Goal: Task Accomplishment & Management: Manage account settings

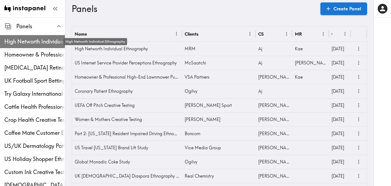
click at [25, 42] on span "High Networth Individual Ethnography" at bounding box center [34, 42] width 61 height 8
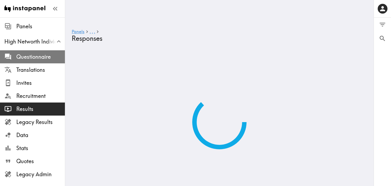
click at [39, 55] on span "Questionnaire" at bounding box center [40, 57] width 49 height 8
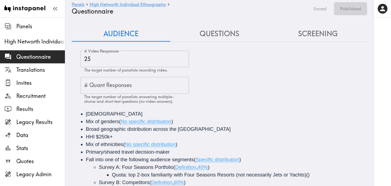
scroll to position [7, 0]
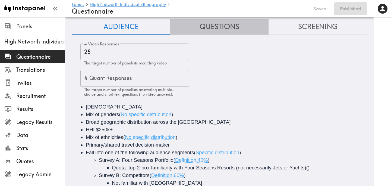
click at [216, 22] on button "Questions" at bounding box center [219, 26] width 99 height 15
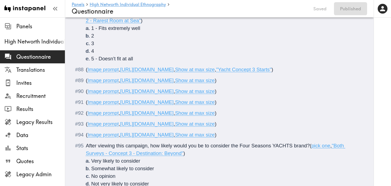
scroll to position [2618, 0]
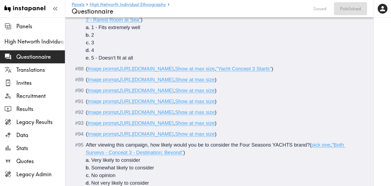
click at [175, 93] on span "," at bounding box center [173, 90] width 1 height 6
drag, startPoint x: 279, startPoint y: 114, endPoint x: 123, endPoint y: 114, distance: 156.1
click at [123, 93] on span "( Image prompt , https://prompts.instapanel.com/ZH9CRoPzQEVDL1wF/Yacht_3_3.png …" at bounding box center [151, 90] width 131 height 6
drag, startPoint x: 162, startPoint y: 114, endPoint x: 123, endPoint y: 114, distance: 39.1
click at [123, 93] on span "Show at max size" at bounding box center [140, 90] width 40 height 6
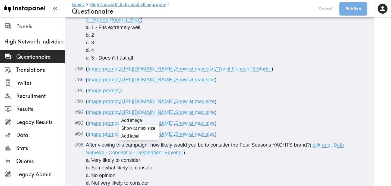
type input "C:\fakepath\Yacht 3_3.png"
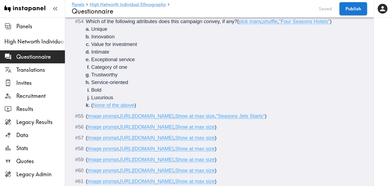
scroll to position [1681, 0]
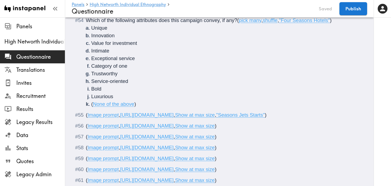
click at [174, 112] on span "https://prompts.instapanel.com/b2XblX7MXC4zxVdC/Four_Seasons_Jets_1.png" at bounding box center [146, 115] width 53 height 6
drag, startPoint x: 302, startPoint y: 109, endPoint x: 123, endPoint y: 109, distance: 178.4
click at [123, 112] on span "https://prompts.instapanel.com/b2XblX7MXC4zxVdC/Four_Seasons_Jets_1.png" at bounding box center [146, 115] width 53 height 6
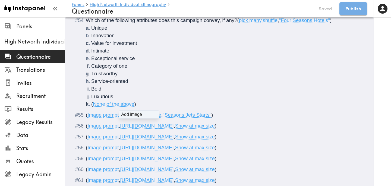
type input "C:\fakepath\Four Seasons_1.png"
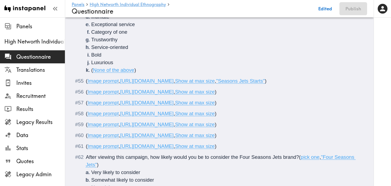
scroll to position [1716, 0]
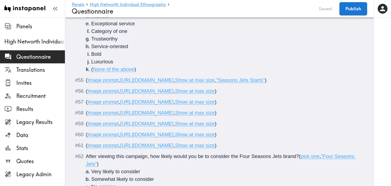
drag, startPoint x: 261, startPoint y: 93, endPoint x: 122, endPoint y: 92, distance: 139.0
click at [122, 92] on span "( Image prompt , https://prompts.instapanel.com/It1lcCaeAuxM1s4x/Jets_2.png , S…" at bounding box center [151, 91] width 131 height 6
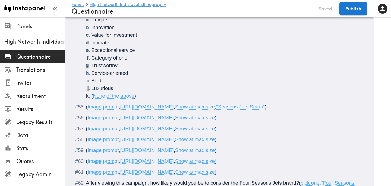
scroll to position [1690, 0]
click at [175, 103] on span "," at bounding box center [173, 106] width 1 height 6
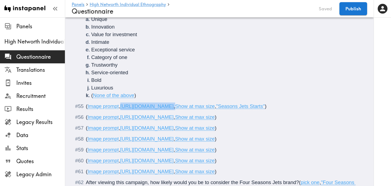
drag, startPoint x: 291, startPoint y: 100, endPoint x: 125, endPoint y: 99, distance: 166.2
click at [125, 103] on span "( Image prompt , https://prompts.instapanel.com/moeSlY4dbehMG77Z/Four_Seasons_1…" at bounding box center [176, 106] width 181 height 6
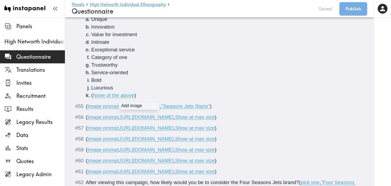
type input "C:\fakepath\Jets_1.png"
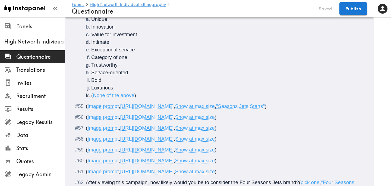
drag, startPoint x: 260, startPoint y: 111, endPoint x: 124, endPoint y: 110, distance: 136.0
click at [124, 114] on span "https://prompts.instapanel.com/It1lcCaeAuxM1s4x/Jets_2.png" at bounding box center [146, 117] width 53 height 6
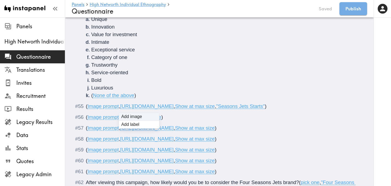
type input "C:\fakepath\Jets_2.png"
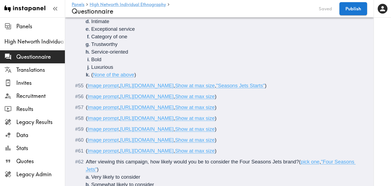
scroll to position [1712, 0]
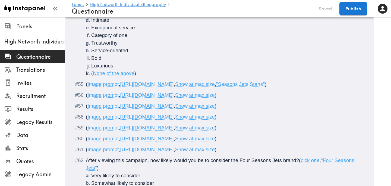
drag, startPoint x: 266, startPoint y: 99, endPoint x: 122, endPoint y: 98, distance: 144.7
click at [122, 103] on span "https://prompts.instapanel.com/IKXY0PUq61mqgZTx/Jets_3.png" at bounding box center [146, 106] width 53 height 6
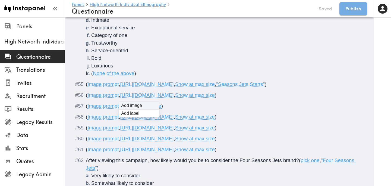
type input "C:\fakepath\Jets_3.png"
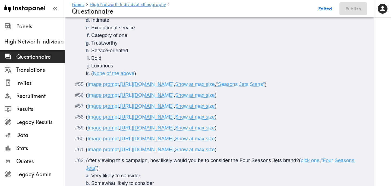
drag, startPoint x: 266, startPoint y: 110, endPoint x: 122, endPoint y: 111, distance: 144.2
click at [122, 114] on span "https://prompts.instapanel.com/1kDCNgovFXonFpVJ/Jets_4.png" at bounding box center [146, 117] width 53 height 6
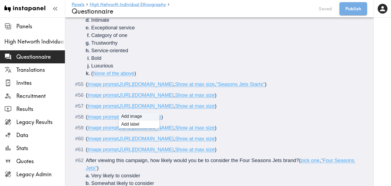
type input "C:\fakepath\Jets_4.png"
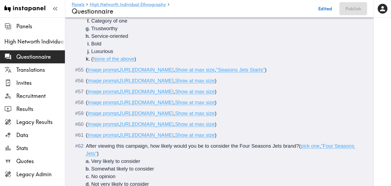
scroll to position [1734, 0]
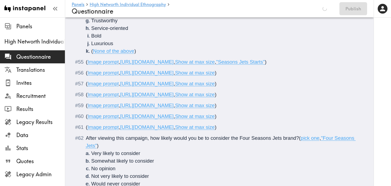
drag, startPoint x: 261, startPoint y: 99, endPoint x: 122, endPoint y: 101, distance: 139.0
click at [122, 102] on div "( Image prompt , https://prompts.instapanel.com/24ej572Ht1bAsdnh/Jets_5.png , S…" at bounding box center [223, 106] width 275 height 8
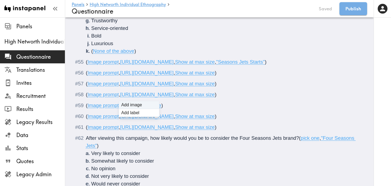
type input "C:\fakepath\Four Seasons_5.png"
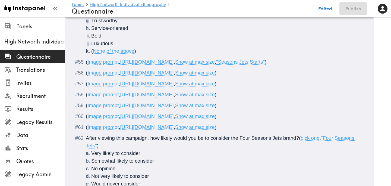
click at [174, 113] on span "https://prompts.instapanel.com/yeMe4bJQjdi8CdFo/Jets_6.png" at bounding box center [146, 116] width 53 height 6
drag, startPoint x: 263, startPoint y: 109, endPoint x: 123, endPoint y: 109, distance: 139.8
click at [123, 113] on span "https://prompts.instapanel.com/yeMe4bJQjdi8CdFo/Jets_6.png" at bounding box center [146, 116] width 53 height 6
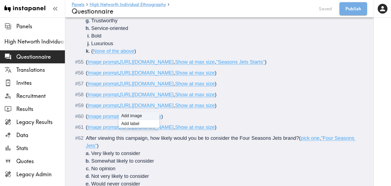
type input "C:\fakepath\Jets_6.png"
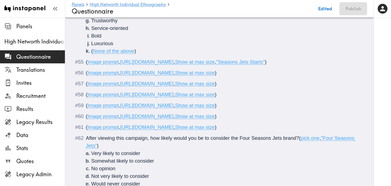
click at [174, 124] on span "https://prompts.instapanel.com/saioeZlqMzfDbSum/Jets_7.png" at bounding box center [146, 127] width 53 height 6
drag, startPoint x: 262, startPoint y: 121, endPoint x: 122, endPoint y: 123, distance: 139.6
click at [122, 123] on div "( Image prompt , https://prompts.instapanel.com/saioeZlqMzfDbSum/Jets_7.png , S…" at bounding box center [223, 127] width 275 height 8
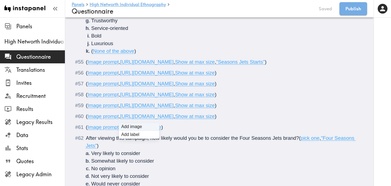
type input "C:\fakepath\Jets_7.png"
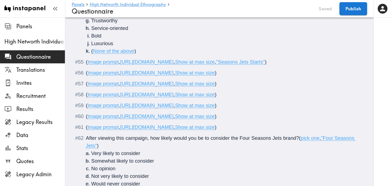
click at [174, 102] on span "https://prompts.instapanel.com/ItHXNEHu745A2T9K/Four_Seasons_5.png" at bounding box center [146, 105] width 53 height 6
drag, startPoint x: 289, startPoint y: 98, endPoint x: 120, endPoint y: 98, distance: 168.3
click at [120, 102] on span "( Image prompt , https://prompts.instapanel.com/ItHXNEHu745A2T9K/Four_Seasons_5…" at bounding box center [151, 105] width 131 height 6
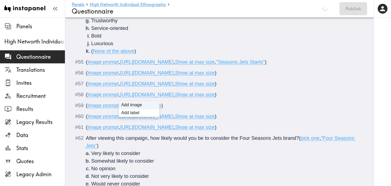
type input "C:\fakepath\Jets_5.png"
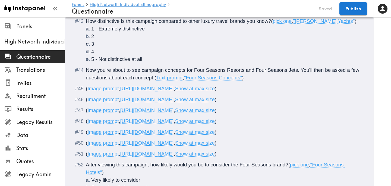
scroll to position [1463, 0]
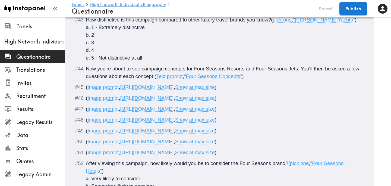
click at [174, 84] on span "https://prompts.instapanel.com/ebFbk3TvopaCEwUR/Four_Seasons_2.png" at bounding box center [146, 87] width 53 height 6
drag, startPoint x: 290, startPoint y: 80, endPoint x: 122, endPoint y: 81, distance: 168.3
click at [122, 84] on span "https://prompts.instapanel.com/ebFbk3TvopaCEwUR/Four_Seasons_2.png" at bounding box center [146, 87] width 53 height 6
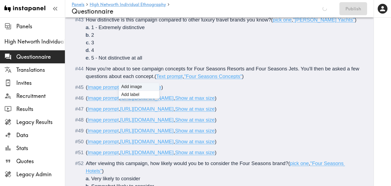
type input "C:\fakepath\Four Seasons_2.png"
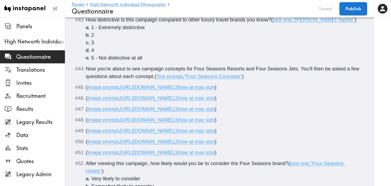
drag, startPoint x: 290, startPoint y: 90, endPoint x: 123, endPoint y: 91, distance: 167.0
click at [123, 95] on span "( Image prompt , https://prompts.instapanel.com/l7pARcb5W62wWJIE/Four_Seasons_3…" at bounding box center [151, 98] width 131 height 6
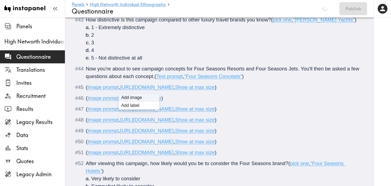
type input "C:\fakepath\Four Seasons_3.png"
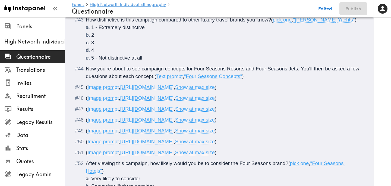
click at [174, 106] on span "https://prompts.instapanel.com/hbAJ15PRoGkzQBeM/Four_Seasons_4.png" at bounding box center [146, 109] width 53 height 6
drag, startPoint x: 292, startPoint y: 103, endPoint x: 123, endPoint y: 105, distance: 168.9
click at [123, 105] on div "( Image prompt , https://prompts.instapanel.com/hbAJ15PRoGkzQBeM/Four_Seasons_4…" at bounding box center [223, 109] width 275 height 8
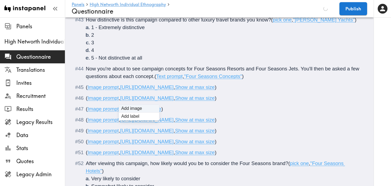
type input "C:\fakepath\Four Seasons_4.png"
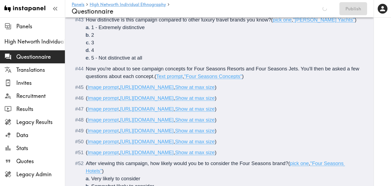
drag, startPoint x: 290, startPoint y: 113, endPoint x: 122, endPoint y: 113, distance: 167.8
click at [122, 117] on span "https://prompts.instapanel.com/OFzEp0azqu6FXVsD/Four_Seasons_5.png" at bounding box center [146, 120] width 53 height 6
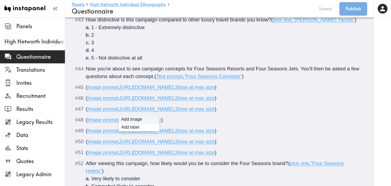
type input "C:\fakepath\Four Seasons_5.png"
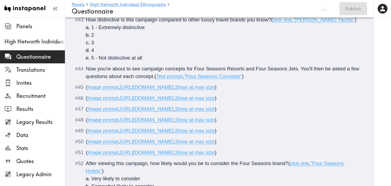
drag, startPoint x: 288, startPoint y: 124, endPoint x: 122, endPoint y: 124, distance: 165.9
click at [122, 128] on span "https://prompts.instapanel.com/B4aPAM5esgqAcnCl/Four_Seasons_6.png" at bounding box center [146, 131] width 53 height 6
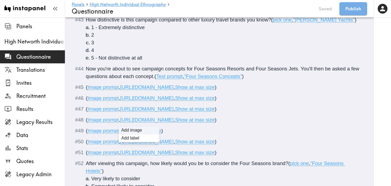
type input "C:\fakepath\Four Seasons_6.png"
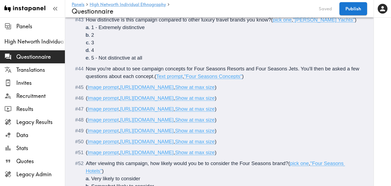
drag, startPoint x: 291, startPoint y: 135, endPoint x: 122, endPoint y: 136, distance: 168.6
click at [122, 138] on span "https://prompts.instapanel.com/7DMJ6FNn3IOSuOZx/Four_Seasons_7.png" at bounding box center [146, 141] width 53 height 6
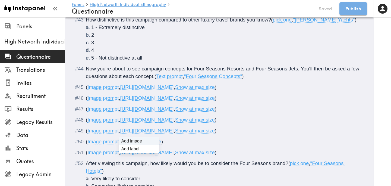
type input "C:\fakepath\Four Seasons_7.png"
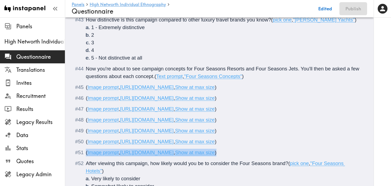
drag, startPoint x: 333, startPoint y: 145, endPoint x: 84, endPoint y: 148, distance: 249.0
click at [84, 149] on li "( Image prompt , https://prompts.instapanel.com/f1j9hXjzhHKvHE2Q/Four_Seasons_8…" at bounding box center [219, 153] width 282 height 8
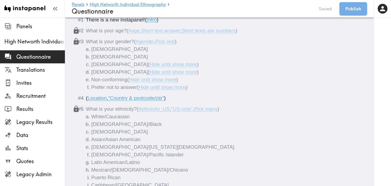
scroll to position [0, 0]
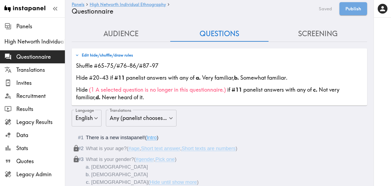
click at [225, 91] on span "( 1 A selected question is no longer in this questionnaire. )" at bounding box center [157, 89] width 137 height 7
click at [105, 54] on button "Edit hide/shuffle/draw rules" at bounding box center [104, 54] width 61 height 9
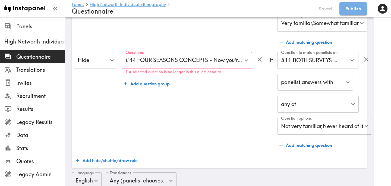
scroll to position [208, 0]
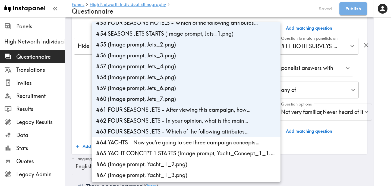
scroll to position [573, 0]
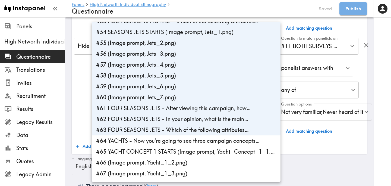
click at [87, 105] on div at bounding box center [195, 93] width 391 height 186
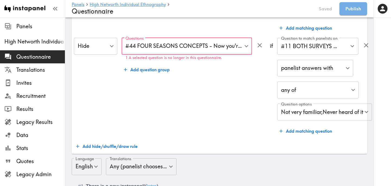
scroll to position [0, 0]
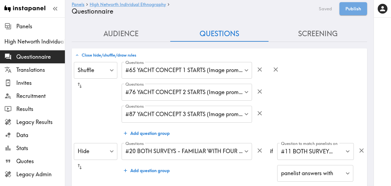
click at [116, 52] on button "Close hide/shuffle/draw rules" at bounding box center [106, 54] width 64 height 9
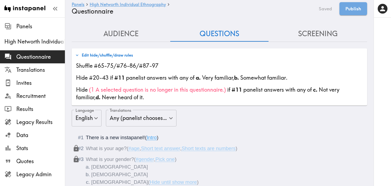
click at [116, 52] on button "Edit hide/shuffle/draw rules" at bounding box center [104, 54] width 61 height 9
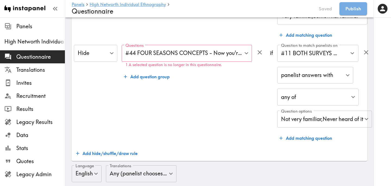
scroll to position [203, 0]
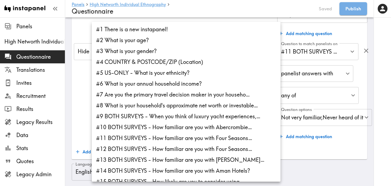
scroll to position [601, 0]
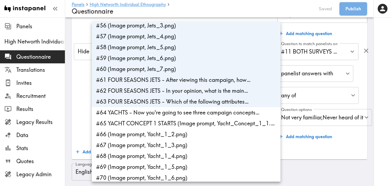
click at [172, 103] on li "#63 FOUR SEASONS JETS - Which of the following attributes…" at bounding box center [186, 101] width 189 height 11
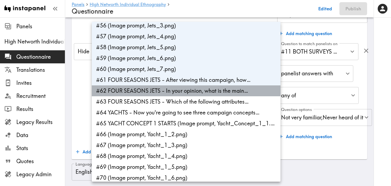
click at [175, 89] on li "#62 FOUR SEASONS JETS - In your opinion, what is the main…" at bounding box center [186, 90] width 189 height 11
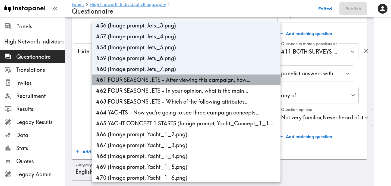
click at [175, 80] on li "#61 FOUR SEASONS JETS - After viewing this campaign, how…" at bounding box center [186, 79] width 189 height 11
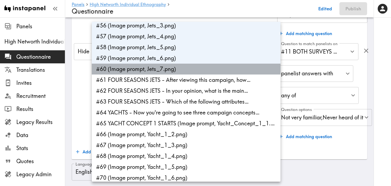
click at [172, 68] on li "#60 (Image prompt, Jets_7.png)" at bounding box center [186, 69] width 189 height 11
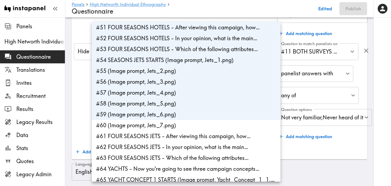
scroll to position [542, 0]
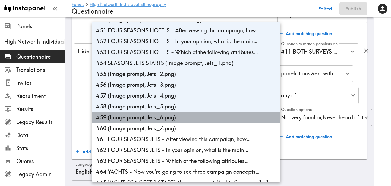
click at [173, 118] on li "#59 (Image prompt, Jets_6.png)" at bounding box center [186, 117] width 189 height 11
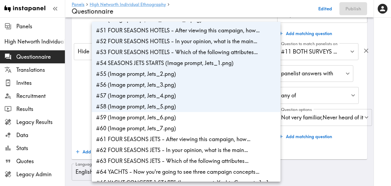
click at [183, 105] on li "#58 (Image prompt, Jets_5.png)" at bounding box center [186, 106] width 189 height 11
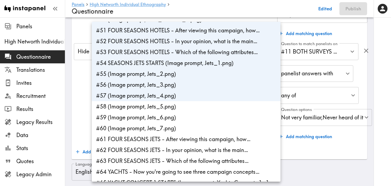
click at [183, 95] on li "#57 (Image prompt, Jets_4.png)" at bounding box center [186, 95] width 189 height 11
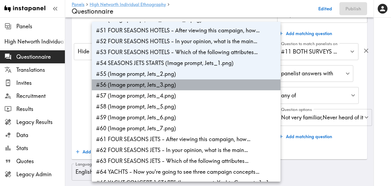
click at [181, 86] on li "#56 (Image prompt, Jets_3.png)" at bounding box center [186, 84] width 189 height 11
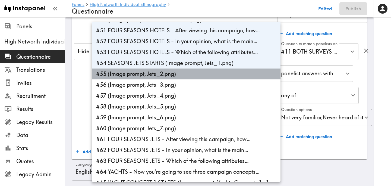
click at [181, 76] on li "#55 (Image prompt, Jets_2.png)" at bounding box center [186, 73] width 189 height 11
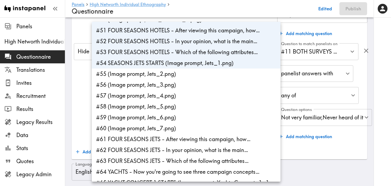
click at [184, 68] on li "#54 SEASONS JETS STARTS (Image prompt, Jets_1.png)" at bounding box center [186, 63] width 189 height 11
type input "f0926cff-cd7c-4bfa-b16f-a99a52709675,deaa9352-62d1-434b-81ef-c5247c458ec8,fe06c…"
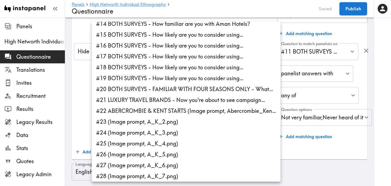
scroll to position [135, 0]
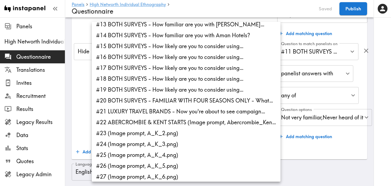
click at [83, 121] on div at bounding box center [195, 93] width 391 height 186
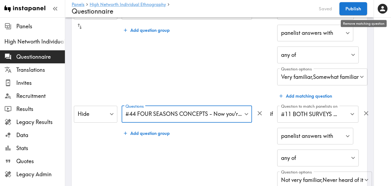
scroll to position [142, 0]
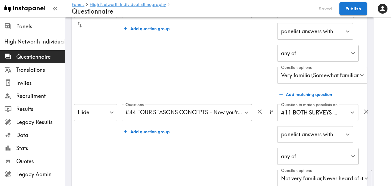
click at [374, 111] on div at bounding box center [382, 93] width 17 height 186
click at [370, 112] on icon "button" at bounding box center [365, 111] width 7 height 7
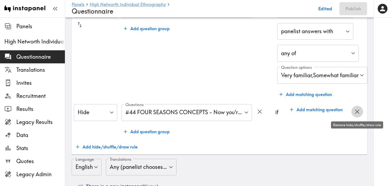
click at [359, 113] on icon "button" at bounding box center [356, 111] width 7 height 7
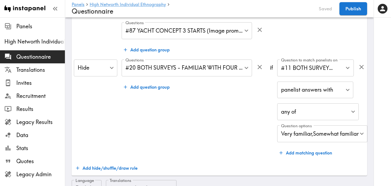
scroll to position [84, 0]
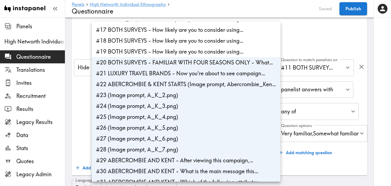
scroll to position [165, 0]
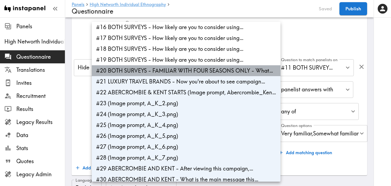
click at [191, 72] on li "#20 BOTH SURVEYS - FAMILIAR WITH FOUR SEASONS ONLY - What…" at bounding box center [186, 70] width 189 height 11
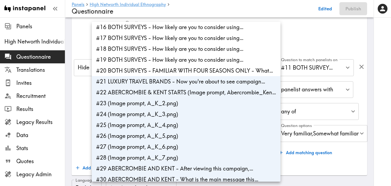
click at [191, 87] on li "#22 ABERCROMBIE & KENT STARTS (Image prompt, Abercrombie_Ken…" at bounding box center [186, 92] width 189 height 11
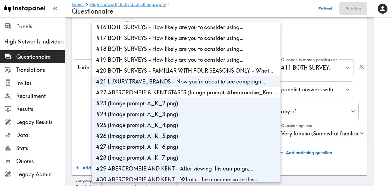
click at [182, 84] on li "#21 LUXURY TRAVEL BRANDS - Now you're about to see campaign…" at bounding box center [186, 81] width 189 height 11
type input "c8e2f614-cb38-48bd-9bfe-4a8cf433d020,babfed39-47e7-4730-815b-04aca942f20b,b310c…"
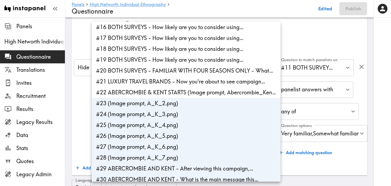
click at [368, 65] on div at bounding box center [195, 93] width 391 height 186
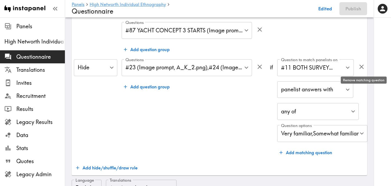
click at [365, 66] on icon "button" at bounding box center [361, 66] width 7 height 7
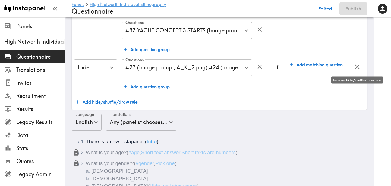
click at [355, 65] on icon "button" at bounding box center [357, 67] width 4 height 4
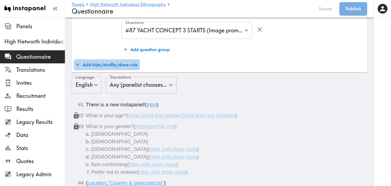
click at [112, 64] on button "Add hide/shuffle/draw rule" at bounding box center [107, 64] width 66 height 11
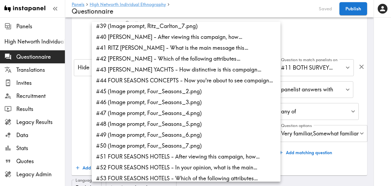
scroll to position [417, 0]
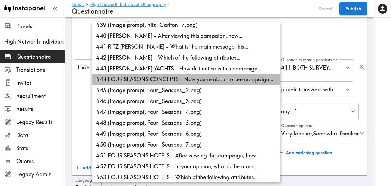
click at [157, 80] on li "#44 FOUR SEASONS CONCEPTS - Now you're about to see campaign…" at bounding box center [186, 79] width 189 height 11
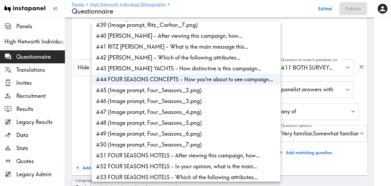
click at [162, 90] on li "#45 (Image prompt, Four_Seasons_2.png)" at bounding box center [186, 90] width 189 height 11
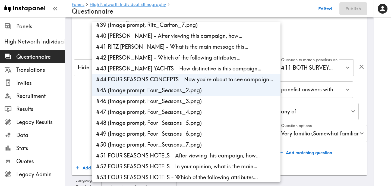
click at [166, 99] on li "#46 (Image prompt, Four_Seasons_3.png)" at bounding box center [186, 101] width 189 height 11
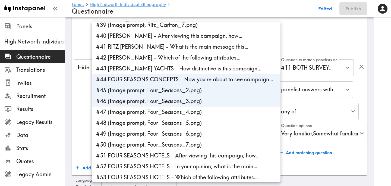
click at [168, 111] on li "#47 (Image prompt, Four_Seasons_4.png)" at bounding box center [186, 111] width 189 height 11
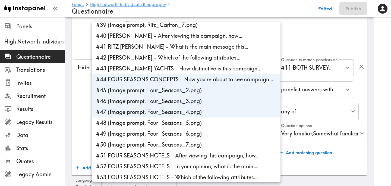
click at [168, 122] on li "#48 (Image prompt, Four_Seasons_5.png)" at bounding box center [186, 122] width 189 height 11
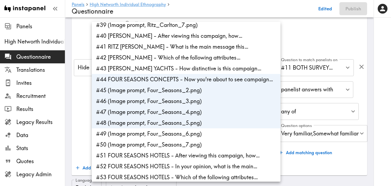
click at [170, 133] on li "#49 (Image prompt, Four_Seasons_6.png)" at bounding box center [186, 133] width 189 height 11
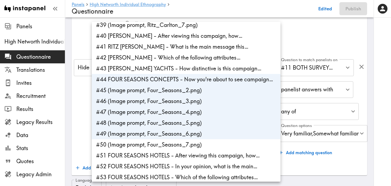
click at [173, 146] on li "#50 (Image prompt, Four_Seasons_7.png)" at bounding box center [186, 144] width 189 height 11
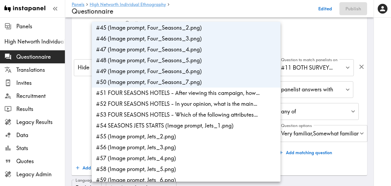
scroll to position [478, 0]
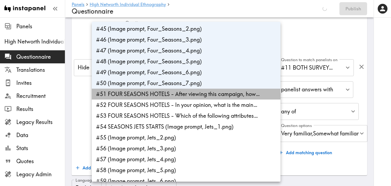
click at [188, 95] on li "#51 FOUR SEASONS HOTELS - After viewing this campaign, how…" at bounding box center [186, 94] width 189 height 11
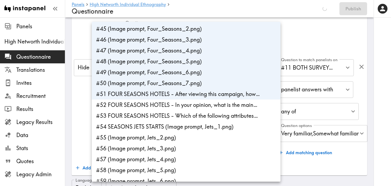
click at [188, 105] on li "#52 FOUR SEASONS HOTELS - In your opinion, what is the main…" at bounding box center [186, 104] width 189 height 11
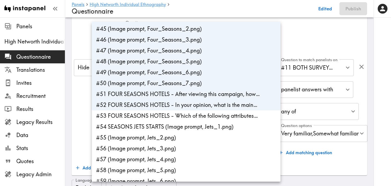
click at [188, 118] on li "#53 FOUR SEASONS HOTELS - Which of the following attributes…" at bounding box center [186, 115] width 189 height 11
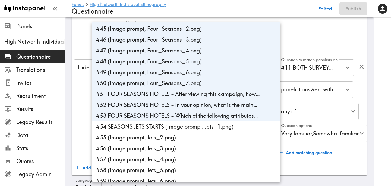
click at [188, 132] on li "#54 SEASONS JETS STARTS (Image prompt, Jets_1.png)" at bounding box center [186, 126] width 189 height 11
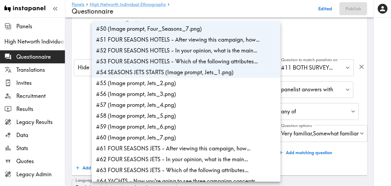
scroll to position [534, 0]
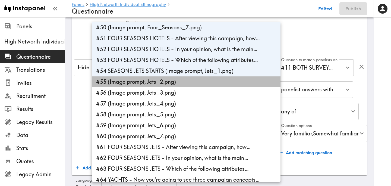
click at [179, 84] on li "#55 (Image prompt, Jets_2.png)" at bounding box center [186, 81] width 189 height 11
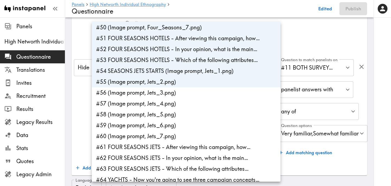
click at [179, 95] on li "#56 (Image prompt, Jets_3.png)" at bounding box center [186, 92] width 189 height 11
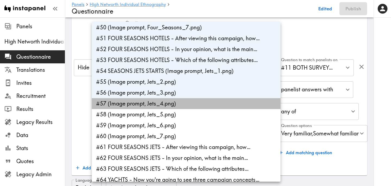
click at [179, 104] on li "#57 (Image prompt, Jets_4.png)" at bounding box center [186, 103] width 189 height 11
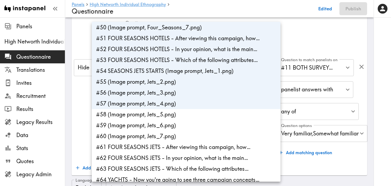
click at [179, 116] on li "#58 (Image prompt, Jets_5.png)" at bounding box center [186, 114] width 189 height 11
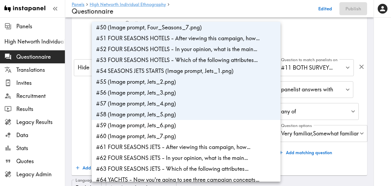
click at [179, 123] on li "#59 (Image prompt, Jets_6.png)" at bounding box center [186, 125] width 189 height 11
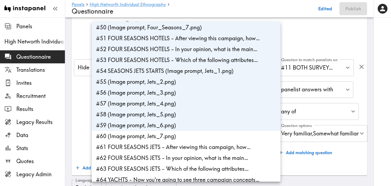
click at [184, 136] on li "#60 (Image prompt, Jets_7.png)" at bounding box center [186, 136] width 189 height 11
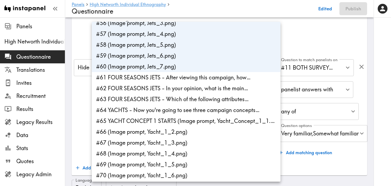
scroll to position [605, 0]
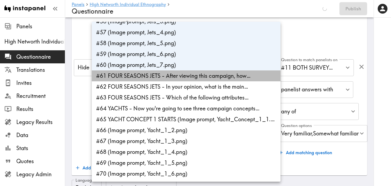
click at [180, 76] on li "#61 FOUR SEASONS JETS - After viewing this campaign, how…" at bounding box center [186, 75] width 189 height 11
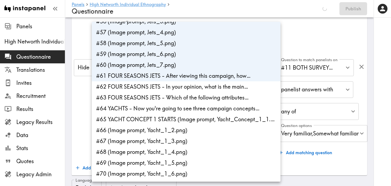
click at [185, 88] on li "#62 FOUR SEASONS JETS - In your opinion, what is the main…" at bounding box center [186, 86] width 189 height 11
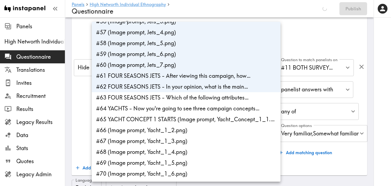
click at [185, 97] on li "#63 FOUR SEASONS JETS - Which of the following attributes…" at bounding box center [186, 97] width 189 height 11
type input "f0926cff-cd7c-4bfa-b16f-a99a52709675,deaa9352-62d1-434b-81ef-c5247c458ec8,fe06c…"
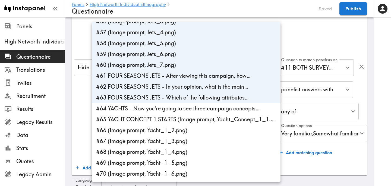
click at [83, 121] on div at bounding box center [195, 93] width 391 height 186
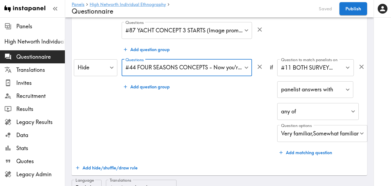
click at [114, 120] on div "Hide Hide ​" at bounding box center [95, 108] width 43 height 99
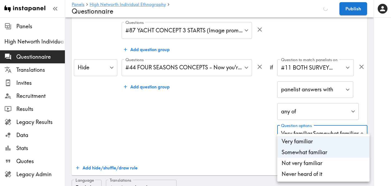
click at [320, 159] on li "Not very familiar" at bounding box center [323, 162] width 92 height 11
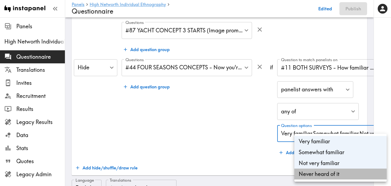
click at [324, 176] on li "Never heard of it" at bounding box center [340, 173] width 92 height 11
type input "f19bae33-79e3-4d43-a5e1-e6d869457eb8,901c345d-18a8-4156-a1ff-8e06265c528f,a95e3…"
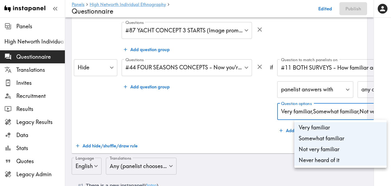
click at [237, 133] on div at bounding box center [195, 93] width 391 height 186
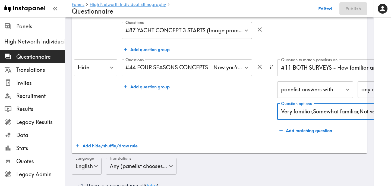
click at [243, 117] on div "Questions #44 FOUR SEASONS CONCEPTS - Now you're about to see campaign… , #45 (…" at bounding box center [194, 97] width 144 height 77
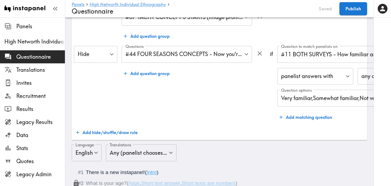
scroll to position [97, 0]
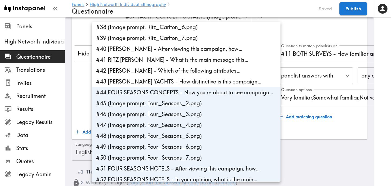
scroll to position [403, 0]
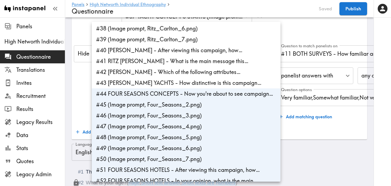
click at [84, 91] on div at bounding box center [195, 93] width 391 height 186
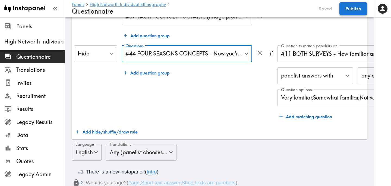
click at [360, 11] on button "Publish" at bounding box center [353, 8] width 28 height 13
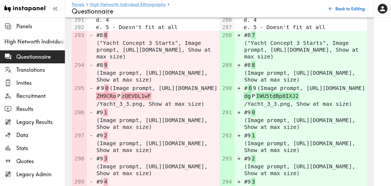
scroll to position [2244, 0]
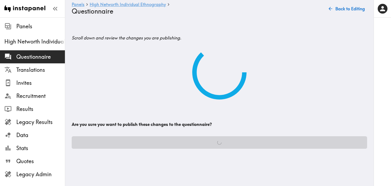
scroll to position [0, 0]
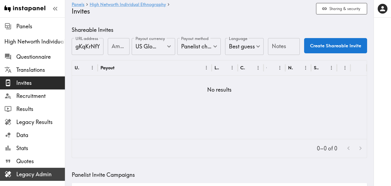
click at [45, 175] on span "Legacy Admin" at bounding box center [40, 174] width 49 height 8
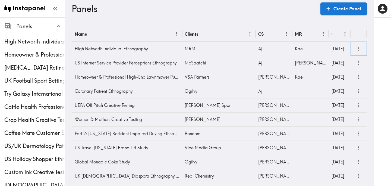
click at [358, 52] on icon "more" at bounding box center [359, 49] width 6 height 6
click at [292, 11] on h3 "Panels" at bounding box center [194, 9] width 244 height 10
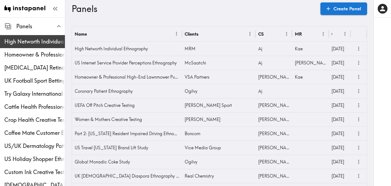
click at [31, 42] on span "High Networth Individual Ethnography" at bounding box center [34, 42] width 61 height 8
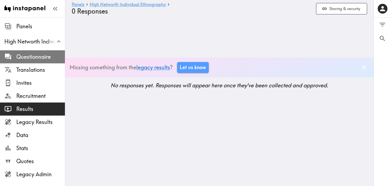
click at [42, 56] on span "Questionnaire" at bounding box center [40, 57] width 49 height 8
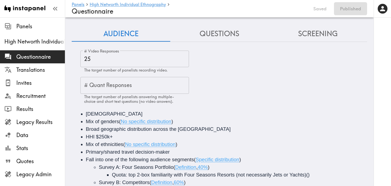
scroll to position [7, 0]
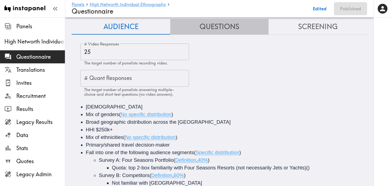
click at [220, 30] on button "Questions" at bounding box center [219, 26] width 99 height 15
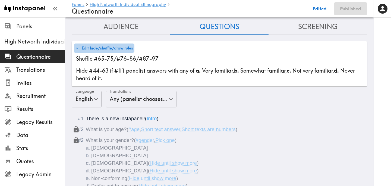
click at [118, 48] on button "Edit hide/shuffle/draw rules" at bounding box center [104, 47] width 61 height 9
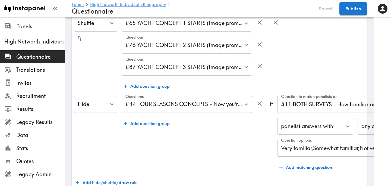
scroll to position [46, 0]
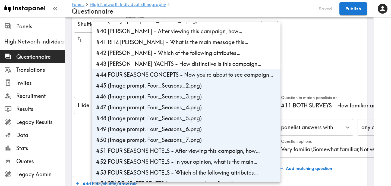
scroll to position [402, 0]
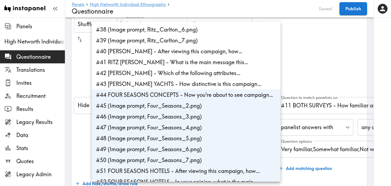
click at [176, 96] on li "#44 FOUR SEASONS CONCEPTS - Now you're about to see campaign…" at bounding box center [186, 94] width 189 height 11
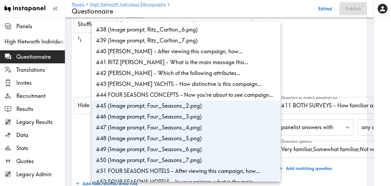
click at [176, 106] on li "#45 (Image prompt, Four_Seasons_2.png)" at bounding box center [186, 105] width 189 height 11
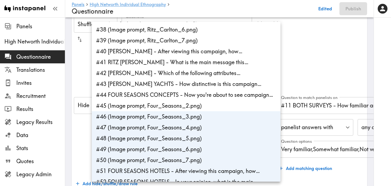
click at [176, 117] on li "#46 (Image prompt, Four_Seasons_3.png)" at bounding box center [186, 116] width 189 height 11
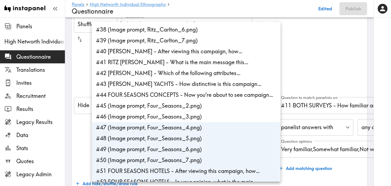
click at [178, 130] on li "#47 (Image prompt, Four_Seasons_4.png)" at bounding box center [186, 127] width 189 height 11
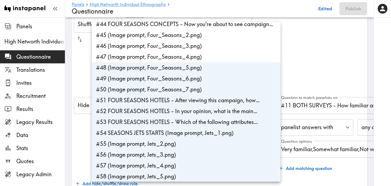
scroll to position [477, 0]
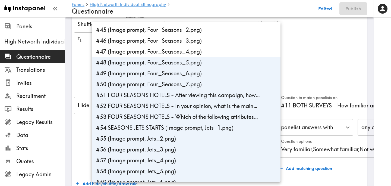
click at [191, 64] on li "#48 (Image prompt, Four_Seasons_5.png)" at bounding box center [186, 62] width 189 height 11
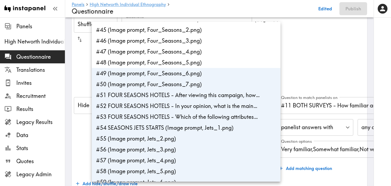
click at [191, 75] on li "#49 (Image prompt, Four_Seasons_6.png)" at bounding box center [186, 73] width 189 height 11
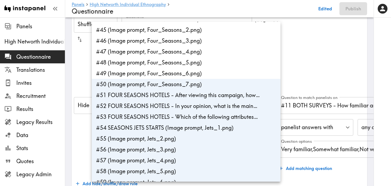
click at [191, 86] on li "#50 (Image prompt, Four_Seasons_7.png)" at bounding box center [186, 84] width 189 height 11
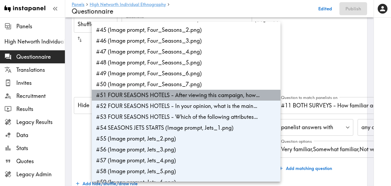
click at [191, 97] on li "#51 FOUR SEASONS HOTELS - After viewing this campaign, how…" at bounding box center [186, 95] width 189 height 11
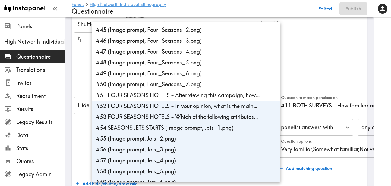
click at [191, 108] on li "#52 FOUR SEASONS HOTELS - In your opinion, what is the main…" at bounding box center [186, 105] width 189 height 11
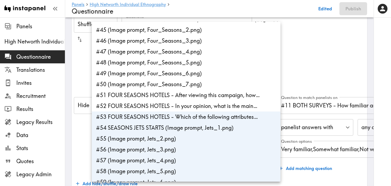
click at [192, 118] on li "#53 FOUR SEASONS HOTELS - Which of the following attributes…" at bounding box center [186, 116] width 189 height 11
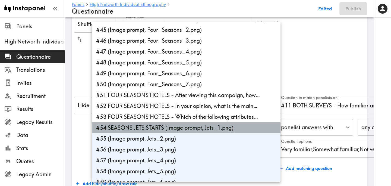
click at [192, 131] on li "#54 SEASONS JETS STARTS (Image prompt, Jets_1.png)" at bounding box center [186, 127] width 189 height 11
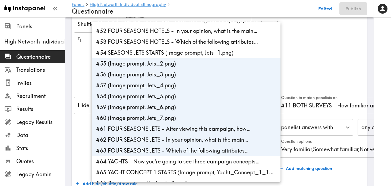
scroll to position [556, 0]
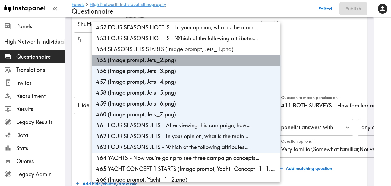
click at [175, 62] on li "#55 (Image prompt, Jets_2.png)" at bounding box center [186, 60] width 189 height 11
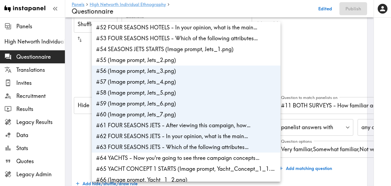
click at [175, 71] on li "#56 (Image prompt, Jets_3.png)" at bounding box center [186, 70] width 189 height 11
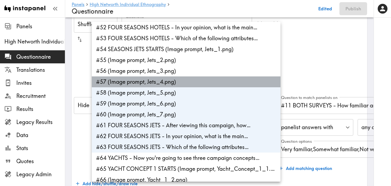
click at [175, 85] on li "#57 (Image prompt, Jets_4.png)" at bounding box center [186, 81] width 189 height 11
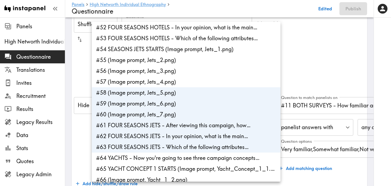
click at [175, 96] on li "#58 (Image prompt, Jets_5.png)" at bounding box center [186, 92] width 189 height 11
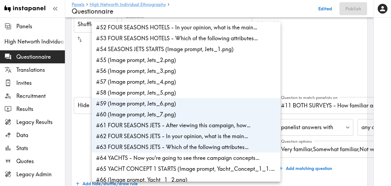
click at [176, 105] on li "#59 (Image prompt, Jets_6.png)" at bounding box center [186, 103] width 189 height 11
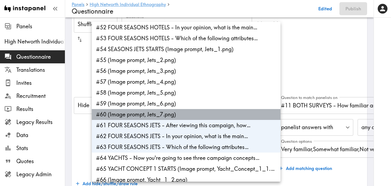
click at [176, 118] on li "#60 (Image prompt, Jets_7.png)" at bounding box center [186, 114] width 189 height 11
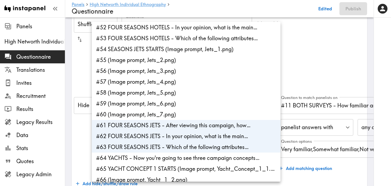
click at [176, 127] on li "#61 FOUR SEASONS JETS - After viewing this campaign, how…" at bounding box center [186, 125] width 189 height 11
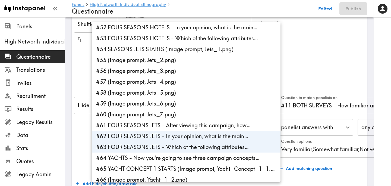
click at [177, 133] on li "#62 FOUR SEASONS JETS - In your opinion, what is the main…" at bounding box center [186, 136] width 189 height 11
type input "7538a3af-945c-4980-abca-99a46eda6b4c"
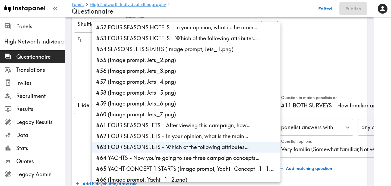
click at [181, 143] on li "#63 FOUR SEASONS JETS - Which of the following attributes…" at bounding box center [186, 146] width 189 height 11
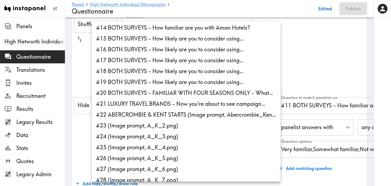
scroll to position [142, 0]
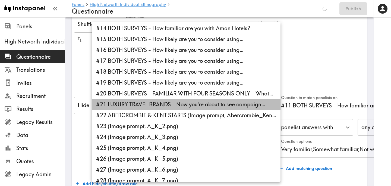
click at [144, 105] on li "#21 LUXURY TRAVEL BRANDS - Now you're about to see campaign…" at bounding box center [186, 104] width 189 height 11
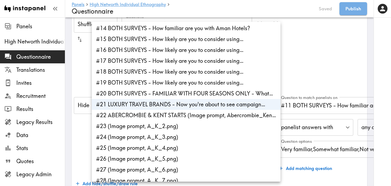
click at [149, 115] on li "#22 ABERCROMBIE & KENT STARTS (Image prompt, Abercrombie_Ken…" at bounding box center [186, 115] width 189 height 11
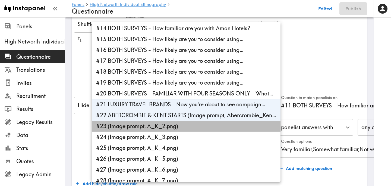
click at [155, 123] on li "#23 (Image prompt, A_K_2.png)" at bounding box center [186, 126] width 189 height 11
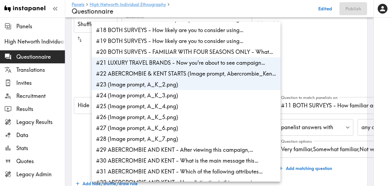
scroll to position [184, 0]
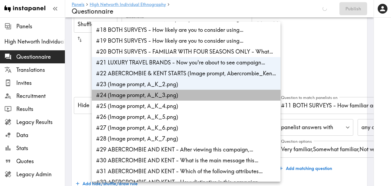
click at [175, 94] on li "#24 (Image prompt, A_K_3.png)" at bounding box center [186, 95] width 189 height 11
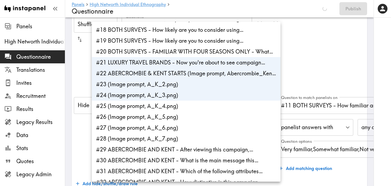
click at [174, 108] on li "#25 (Image prompt, A_K_4.png)" at bounding box center [186, 105] width 189 height 11
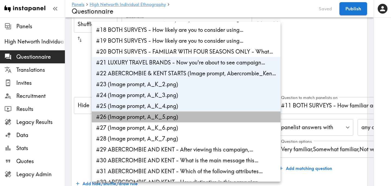
click at [176, 116] on li "#26 (Image prompt, A_K_5.png)" at bounding box center [186, 116] width 189 height 11
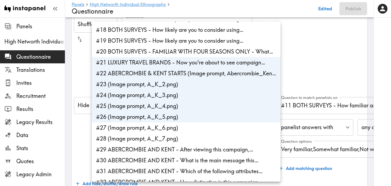
click at [176, 129] on li "#27 (Image prompt, A_K_6.png)" at bounding box center [186, 127] width 189 height 11
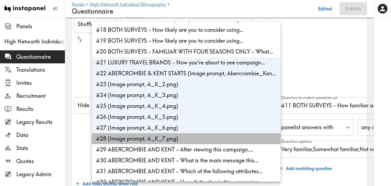
click at [176, 139] on li "#28 (Image prompt, A_K_7.png)" at bounding box center [186, 138] width 189 height 11
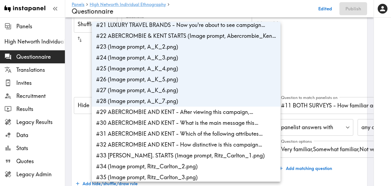
scroll to position [224, 0]
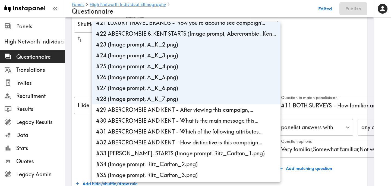
click at [156, 112] on li "#29 ABERCROMBIE AND KENT - After viewing this campaign,…" at bounding box center [186, 109] width 189 height 11
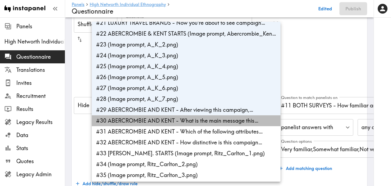
click at [157, 120] on li "#30 ABERCROMBIE AND KENT - What is the main message this…" at bounding box center [186, 120] width 189 height 11
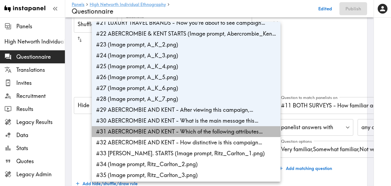
click at [159, 132] on li "#31 ABERCROMBIE AND KENT - Which of the following attributes…" at bounding box center [186, 131] width 189 height 11
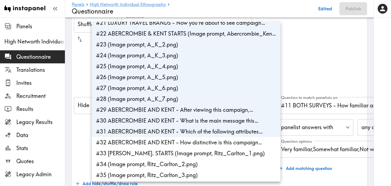
click at [164, 141] on li "#32 ABERCROMBIE AND KENT - How distinctive is this campaign…" at bounding box center [186, 142] width 189 height 11
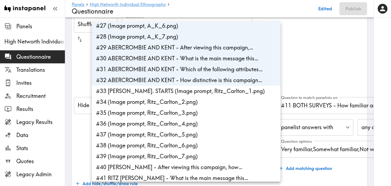
scroll to position [286, 0]
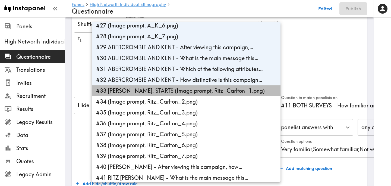
click at [169, 91] on li "#33 RITZ CARLTON. STARTS (Image prompt, Ritz_Carlton_1.png)" at bounding box center [186, 90] width 189 height 11
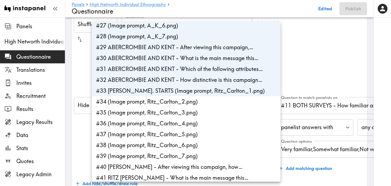
click at [172, 102] on li "#34 (Image prompt, Ritz_Carlton_2.png)" at bounding box center [186, 101] width 189 height 11
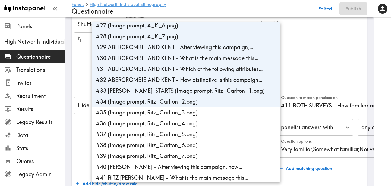
click at [172, 116] on li "#35 (Image prompt, Ritz_Carlton_3.png)" at bounding box center [186, 112] width 189 height 11
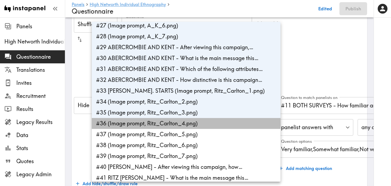
click at [171, 126] on li "#36 (Image prompt, Ritz_Carlton_4.png)" at bounding box center [186, 123] width 189 height 11
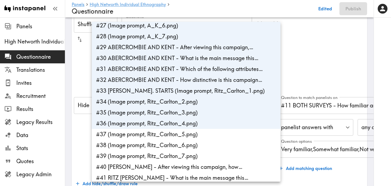
click at [174, 133] on li "#37 (Image prompt, Ritz_Carlton_5.png)" at bounding box center [186, 134] width 189 height 11
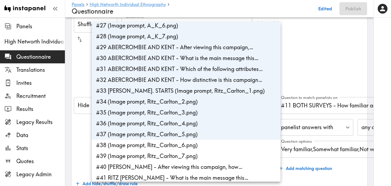
click at [175, 147] on li "#38 (Image prompt, Ritz_Carlton_6.png)" at bounding box center [186, 145] width 189 height 11
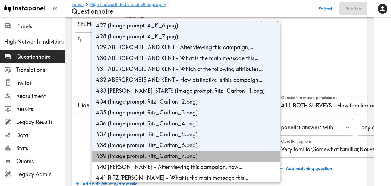
click at [179, 157] on li "#39 (Image prompt, Ritz_Carlton_7.png)" at bounding box center [186, 155] width 189 height 11
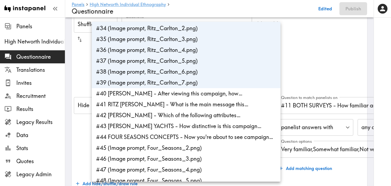
scroll to position [369, 0]
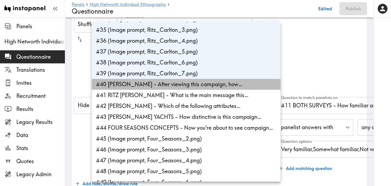
click at [182, 84] on li "#40 RITZ-CARLTON YACHTS - After viewing this campaign, how…" at bounding box center [186, 84] width 189 height 11
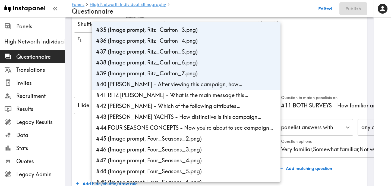
click at [182, 96] on li "#41 RITZ CARLTON YACHTS - What is the main message this…" at bounding box center [186, 95] width 189 height 11
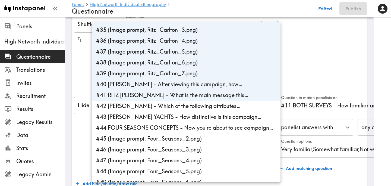
click at [182, 109] on li "#42 RITZ-CARLTON YACHTS - Which of the following attributes…" at bounding box center [186, 105] width 189 height 11
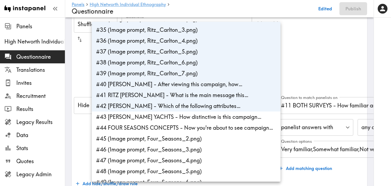
click at [185, 118] on li "#43 RITZ-CARLTON YACHTS - How distinctive is this campaign…" at bounding box center [186, 116] width 189 height 11
type input "4b71c060-fd20-42b0-9a0c-01d7f0253758,486fb658-db8c-4ad0-8293-fc2084834100,c8e2f…"
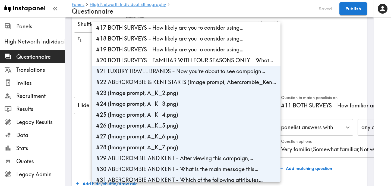
scroll to position [175, 0]
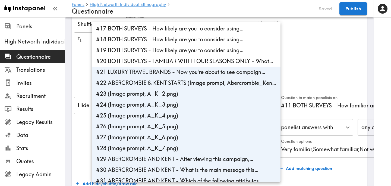
click at [331, 71] on div at bounding box center [195, 93] width 391 height 186
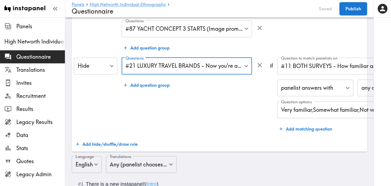
scroll to position [87, 0]
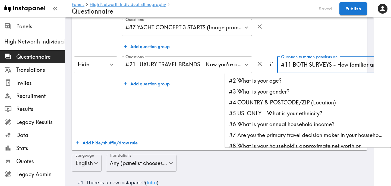
click at [309, 68] on input "#11 BOTH SURVEYS - How familiar are you with Four Seasons…" at bounding box center [350, 65] width 140 height 12
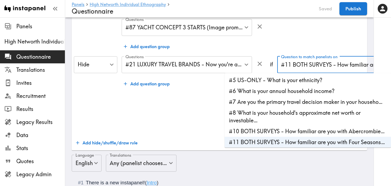
click at [305, 129] on li "#10 BOTH SURVEYS - How familiar are you with Abercrombie…" at bounding box center [308, 131] width 166 height 11
type input "#10 BOTH SURVEYS - How familiar are you with Abercrombie…"
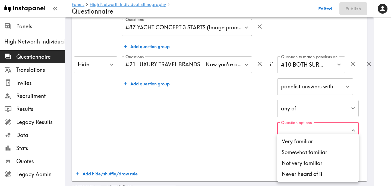
click at [305, 141] on li "Very familiar" at bounding box center [317, 141] width 81 height 11
click at [305, 151] on li "Somewhat familiar" at bounding box center [317, 152] width 81 height 11
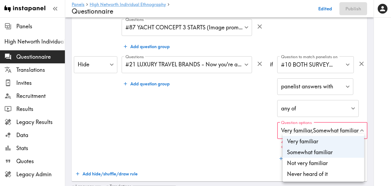
click at [305, 164] on li "Not very familiar" at bounding box center [323, 162] width 81 height 11
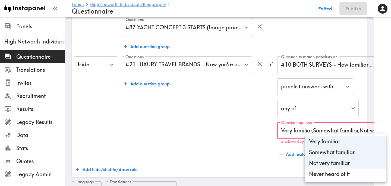
click at [318, 175] on li "Never heard of it" at bounding box center [345, 173] width 81 height 11
type input "1c75a1f4-3d4f-4a79-9002-67aae9e03b79,89a4db85-4938-4be4-ae0a-9941c4f6b4bd,c1e1f…"
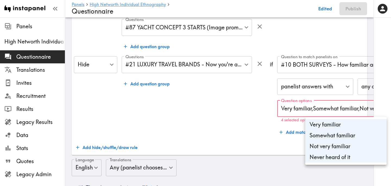
click at [233, 113] on div at bounding box center [195, 93] width 391 height 186
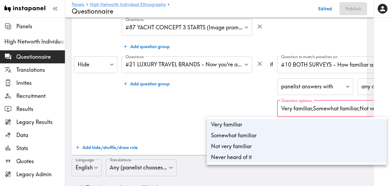
click at [225, 99] on div at bounding box center [195, 93] width 391 height 186
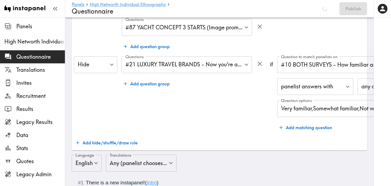
click at [255, 103] on div "Questions #21 LUXURY TRAVEL BRANDS - Now you're about to see campaign… , #22 AB…" at bounding box center [194, 94] width 144 height 77
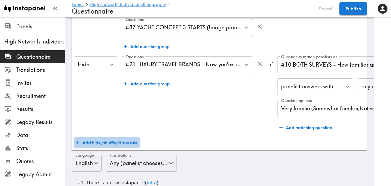
click at [118, 141] on button "Add hide/shuffle/draw rule" at bounding box center [107, 142] width 66 height 11
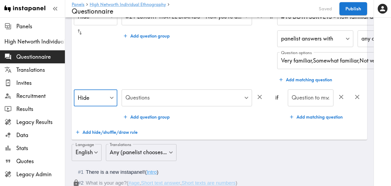
scroll to position [146, 0]
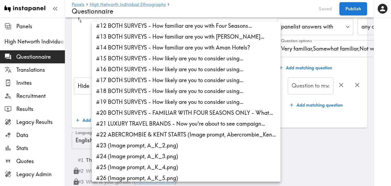
scroll to position [124, 0]
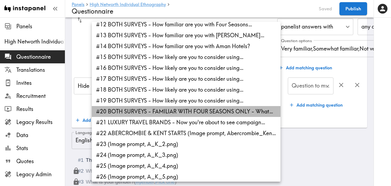
click at [174, 110] on li "#20 BOTH SURVEYS - FAMILIAR WITH FOUR SEASONS ONLY - What…" at bounding box center [186, 111] width 189 height 11
type input "2e8da17f-681e-49a7-b2c8-463b207e86e3"
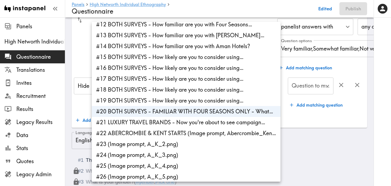
click at [313, 121] on div at bounding box center [195, 93] width 391 height 186
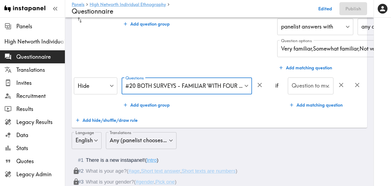
click at [313, 86] on div "Question to match panelists on Question to match panelists on" at bounding box center [311, 86] width 46 height 18
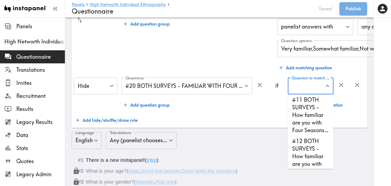
scroll to position [258, 0]
click at [303, 119] on li "#11 BOTH SURVEYS - How familiar are you with Four Seasons…" at bounding box center [311, 113] width 46 height 41
type input "#11 BOTH SURVEYS - How familiar are you with Four Seasons…"
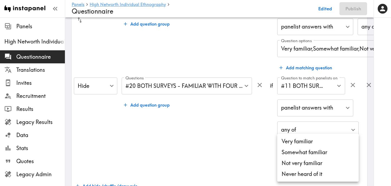
click at [300, 163] on li "Not very familiar" at bounding box center [317, 162] width 81 height 11
click at [300, 175] on li "Never heard of it" at bounding box center [317, 173] width 81 height 11
type input "a95e3334-6693-4bb5-a304-91057ab4823f,c756c768-609d-4705-8cec-9dd95c4f10b7"
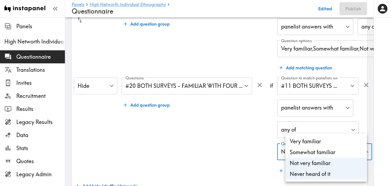
click at [232, 144] on div at bounding box center [195, 93] width 391 height 186
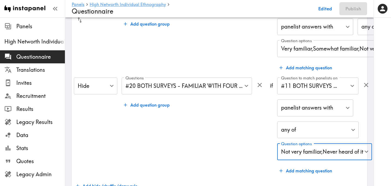
click at [247, 141] on div "Questions #20 BOTH SURVEYS - FAMILIAR WITH FOUR SEASONS ONLY - What… 2e8da17f-6…" at bounding box center [194, 126] width 144 height 99
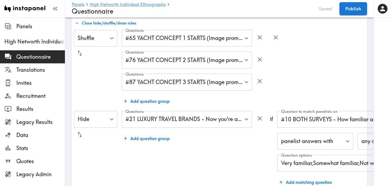
scroll to position [30, 0]
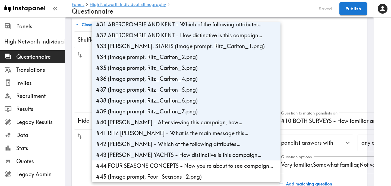
scroll to position [333, 0]
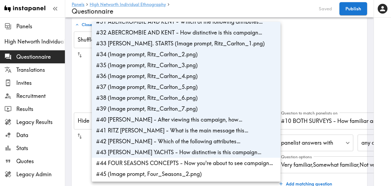
click at [331, 70] on div at bounding box center [195, 93] width 391 height 186
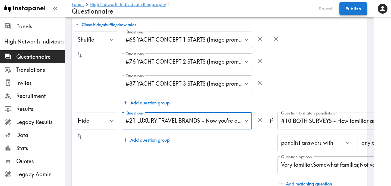
click at [353, 11] on button "Publish" at bounding box center [353, 8] width 28 height 13
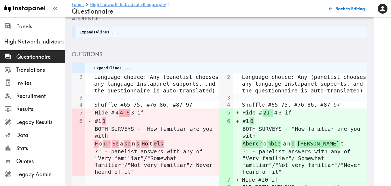
scroll to position [225, 0]
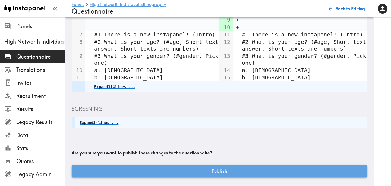
click at [195, 171] on button "Publish" at bounding box center [219, 171] width 295 height 12
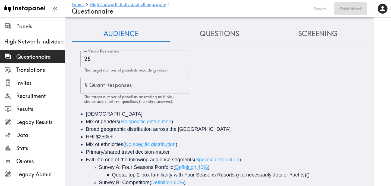
scroll to position [7, 0]
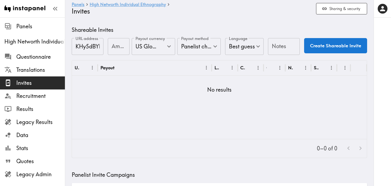
click at [112, 51] on input "Amount" at bounding box center [119, 46] width 22 height 17
click at [172, 46] on icon "Open" at bounding box center [168, 46] width 7 height 7
type input "100"
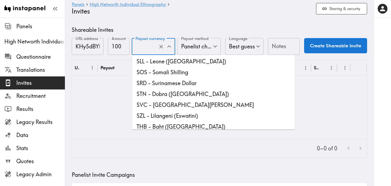
scroll to position [1480, 0]
type input "USD - US Dollar (United States of America, American Samoa, Bonaire, Sint Eustat…"
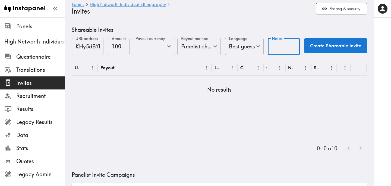
click at [277, 47] on input "Notes" at bounding box center [284, 46] width 32 height 17
type input "UI"
click at [325, 46] on button "Create Shareable Invite" at bounding box center [335, 45] width 63 height 15
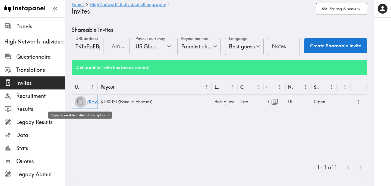
click at [80, 102] on icon "button" at bounding box center [80, 101] width 7 height 7
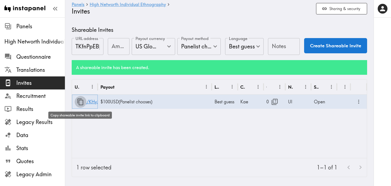
click at [79, 102] on icon "button" at bounding box center [80, 101] width 6 height 7
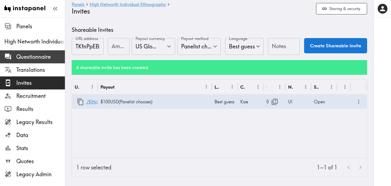
click at [48, 57] on span "Questionnaire" at bounding box center [40, 57] width 49 height 8
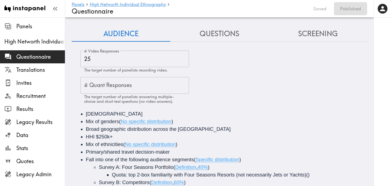
scroll to position [7, 0]
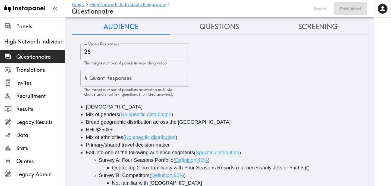
click at [325, 25] on button "Screening" at bounding box center [318, 26] width 99 height 15
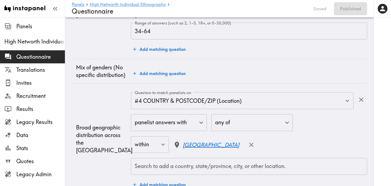
scroll to position [0, 0]
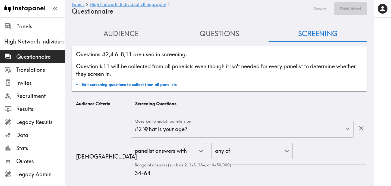
click at [229, 34] on button "Questions" at bounding box center [219, 33] width 99 height 15
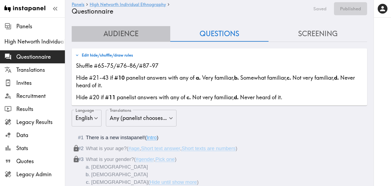
click at [130, 34] on button "Audience" at bounding box center [121, 33] width 99 height 15
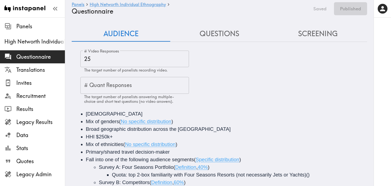
click at [222, 31] on button "Questions" at bounding box center [219, 33] width 99 height 15
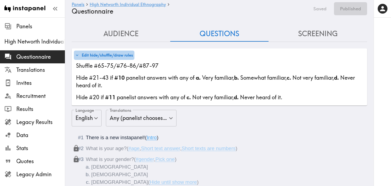
click at [120, 56] on button "Edit hide/shuffle/draw rules" at bounding box center [104, 54] width 61 height 9
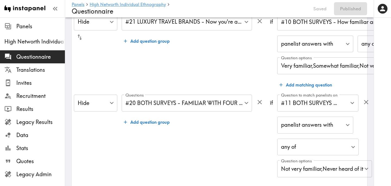
scroll to position [131, 0]
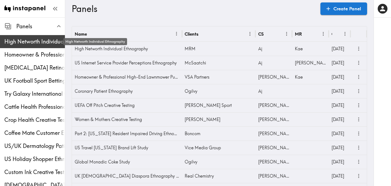
click at [42, 43] on span "High Networth Individual Ethnography" at bounding box center [34, 42] width 61 height 8
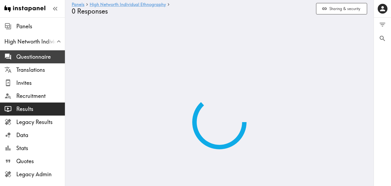
click at [41, 58] on span "Questionnaire" at bounding box center [40, 57] width 49 height 8
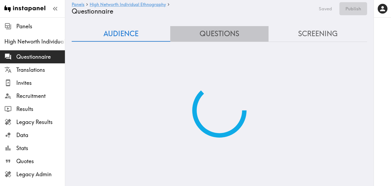
click at [217, 31] on button "Questions" at bounding box center [219, 33] width 99 height 15
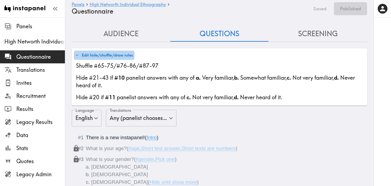
click at [119, 55] on button "Edit hide/shuffle/draw rules" at bounding box center [104, 54] width 61 height 9
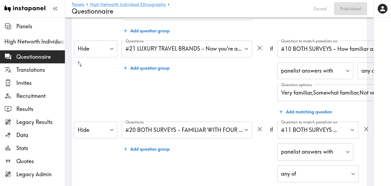
scroll to position [98, 0]
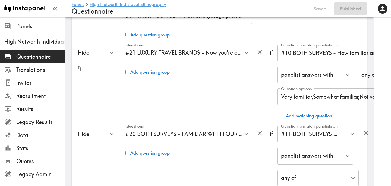
click at [313, 54] on input "#10 BOTH SURVEYS - How familiar are you with Abercrombie…" at bounding box center [350, 53] width 140 height 12
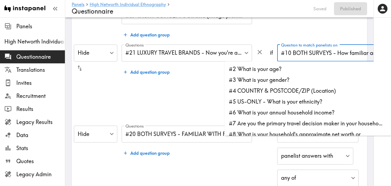
scroll to position [22, 0]
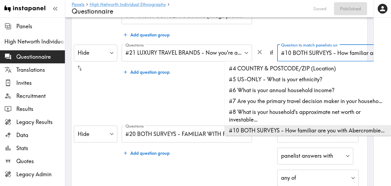
click at [184, 95] on div "Questions #21 LUXURY TRAVEL BRANDS - Now you're about to see campaign… , #22 AB…" at bounding box center [194, 83] width 144 height 77
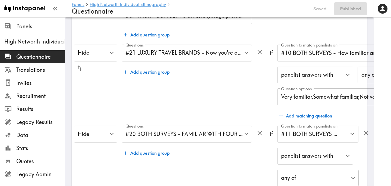
click at [195, 89] on div "Questions #21 LUXURY TRAVEL BRANDS - Now you're about to see campaign… , #22 AB…" at bounding box center [194, 83] width 144 height 77
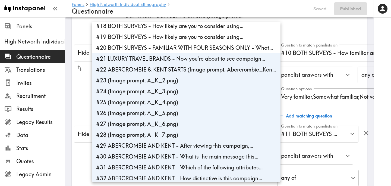
scroll to position [188, 0]
click at [86, 99] on div at bounding box center [195, 93] width 391 height 186
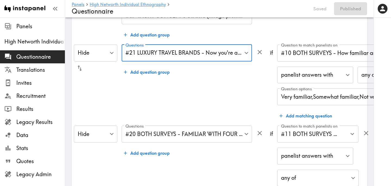
click at [86, 99] on div "Hide Hide ​" at bounding box center [95, 83] width 43 height 77
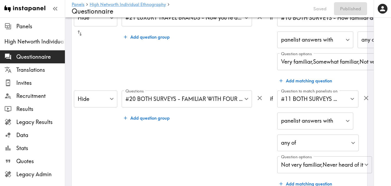
scroll to position [0, 0]
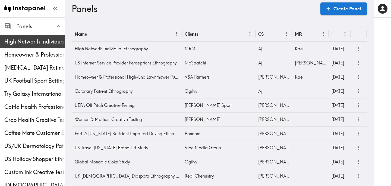
click at [30, 42] on span "High Networth Individual Ethnography" at bounding box center [34, 42] width 61 height 8
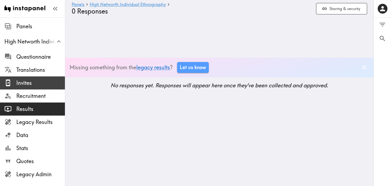
click at [28, 80] on span "Invites" at bounding box center [40, 83] width 49 height 8
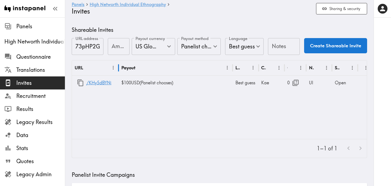
drag, startPoint x: 98, startPoint y: 66, endPoint x: 118, endPoint y: 67, distance: 20.6
click at [118, 67] on div at bounding box center [118, 67] width 3 height 15
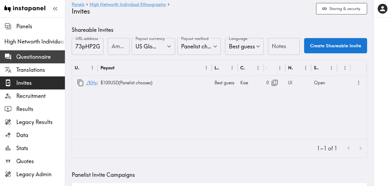
click at [41, 52] on span "Questionnaire" at bounding box center [40, 57] width 49 height 10
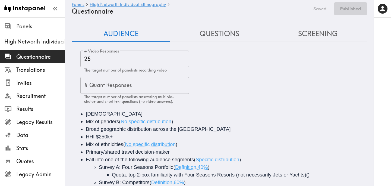
scroll to position [7, 0]
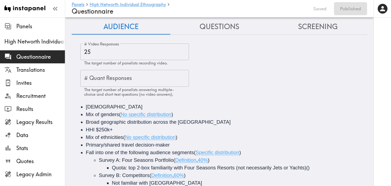
click at [218, 30] on button "Questions" at bounding box center [219, 26] width 99 height 15
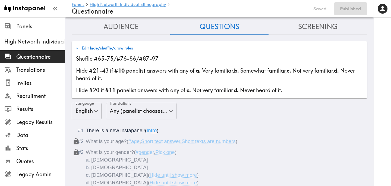
click at [114, 46] on button "Edit hide/shuffle/draw rules" at bounding box center [104, 47] width 61 height 9
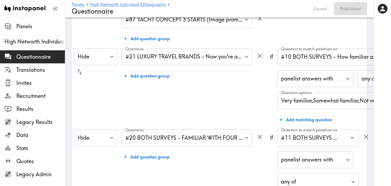
scroll to position [94, 0]
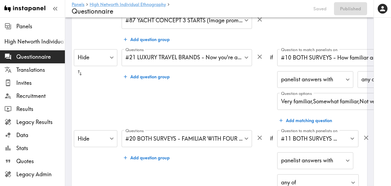
click at [316, 61] on input "#10 BOTH SURVEYS - How familiar are you with Abercrombie…" at bounding box center [350, 58] width 140 height 12
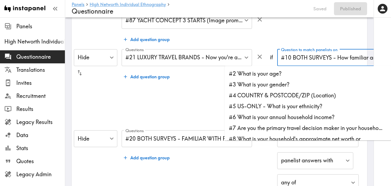
scroll to position [22, 0]
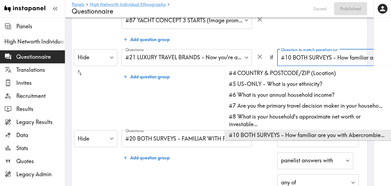
click at [163, 109] on div "Questions #21 LUXURY TRAVEL BRANDS - Now you're about to see campaign… , #22 AB…" at bounding box center [194, 87] width 144 height 77
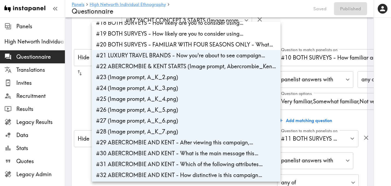
scroll to position [189, 0]
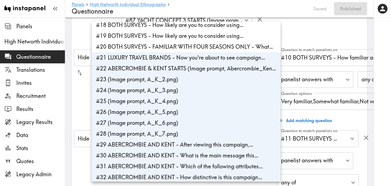
click at [78, 95] on div at bounding box center [195, 93] width 391 height 186
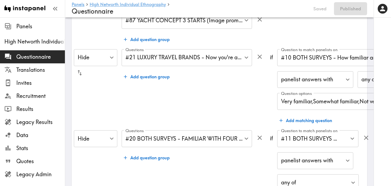
click at [100, 96] on div "Hide Hide ​" at bounding box center [95, 87] width 43 height 77
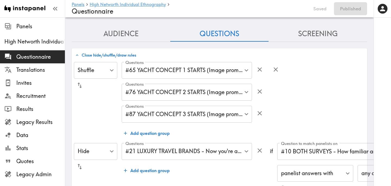
scroll to position [0, 0]
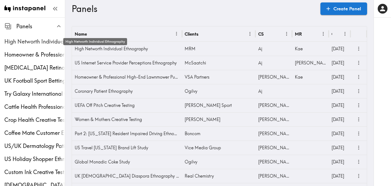
click at [41, 42] on span "High Networth Individual Ethnography" at bounding box center [34, 42] width 61 height 8
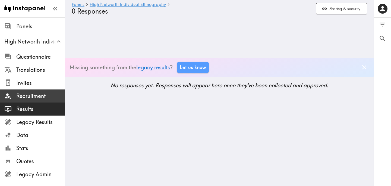
click at [39, 99] on span "Recruitment" at bounding box center [40, 96] width 49 height 8
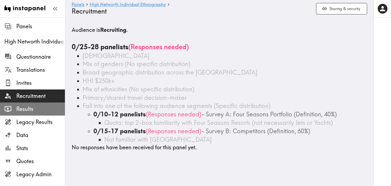
click at [41, 106] on span "Results" at bounding box center [40, 109] width 49 height 8
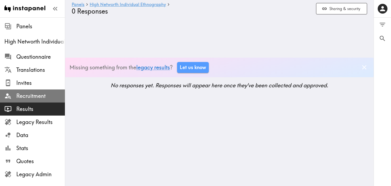
click at [34, 93] on span "Recruitment" at bounding box center [40, 96] width 49 height 8
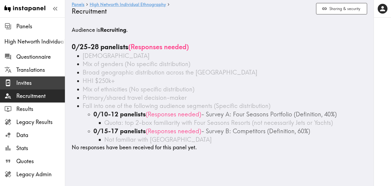
click at [31, 81] on span "Invites" at bounding box center [40, 83] width 49 height 8
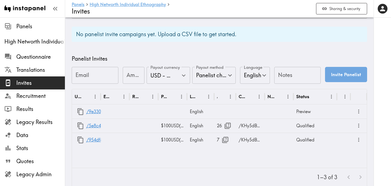
scroll to position [215, 0]
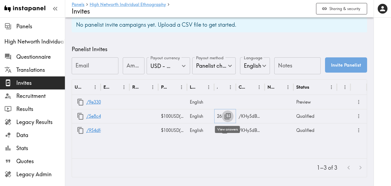
click at [228, 117] on icon "button" at bounding box center [227, 115] width 7 height 7
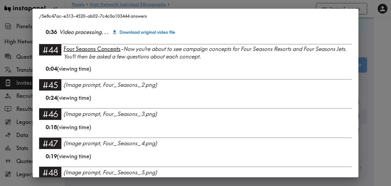
scroll to position [749, 0]
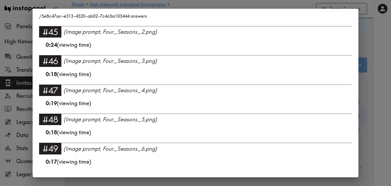
click at [375, 106] on div "/5e8c47ac-e313-4520-ab02-7c4c0a103444 answers Language English Segment FS Portf…" at bounding box center [195, 93] width 391 height 186
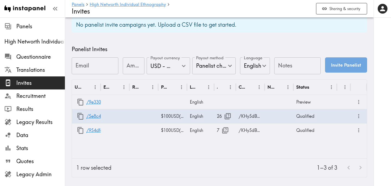
click at [247, 149] on div "URL Email Response Payout Language Answers Creator Notes Status /9e330d8a-29f6-…" at bounding box center [219, 119] width 295 height 78
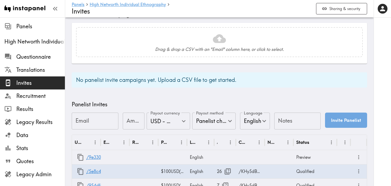
scroll to position [0, 0]
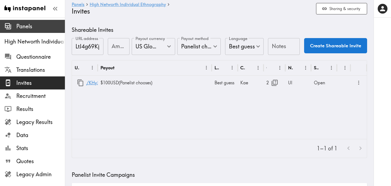
click at [31, 26] on span "Panels" at bounding box center [40, 27] width 49 height 8
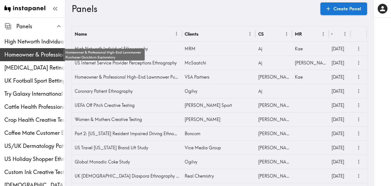
click at [31, 55] on span "Homeowner & Professional High-End Lawnmower Purchaser Quickturn Exploratory" at bounding box center [34, 55] width 61 height 8
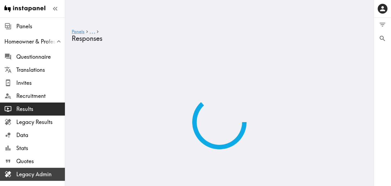
click at [33, 176] on span "Legacy Admin" at bounding box center [40, 174] width 49 height 8
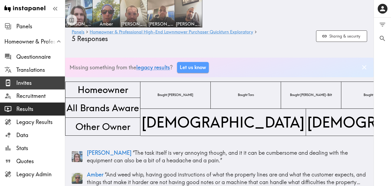
click at [36, 83] on span "Invites" at bounding box center [40, 83] width 49 height 8
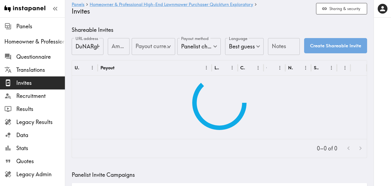
type input "US Global Equivalent - converted and cost-of-living adjusted"
type input "USD - US Dollar ([GEOGRAPHIC_DATA], [US_STATE], [GEOGRAPHIC_DATA], [GEOGRAPHIC_…"
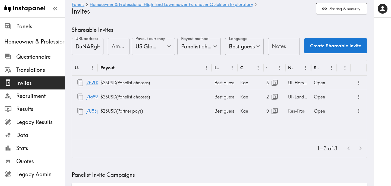
click at [114, 50] on input "Amount" at bounding box center [119, 46] width 22 height 17
click at [169, 49] on icon "Open" at bounding box center [168, 46] width 7 height 7
type input "25"
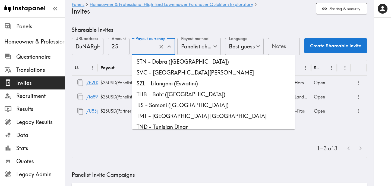
scroll to position [1504, 0]
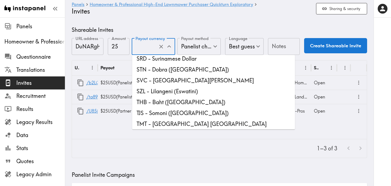
type input "USD - US Dollar ([GEOGRAPHIC_DATA], [US_STATE], [GEOGRAPHIC_DATA], [GEOGRAPHIC_…"
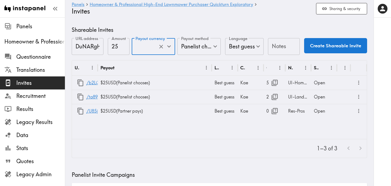
click at [279, 43] on div "Notes Notes" at bounding box center [284, 47] width 32 height 18
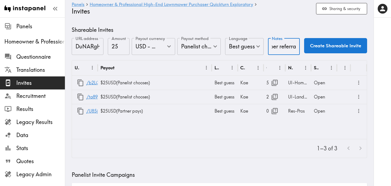
scroll to position [0, 12]
type input "Amber referral"
click at [323, 46] on button "Create Shareable Invite" at bounding box center [335, 45] width 63 height 15
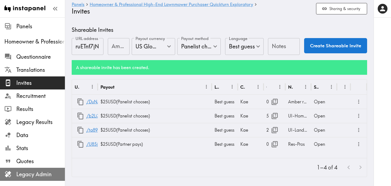
click at [34, 177] on span "Legacy Admin" at bounding box center [40, 174] width 49 height 8
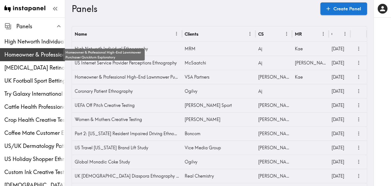
click at [33, 53] on span "Homeowner & Professional High-End Lawnmower Purchaser Quickturn Exploratory" at bounding box center [34, 55] width 61 height 8
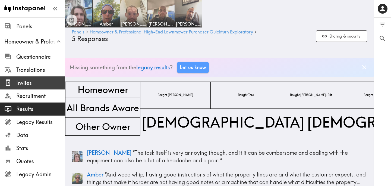
click at [30, 84] on span "Invites" at bounding box center [40, 83] width 49 height 8
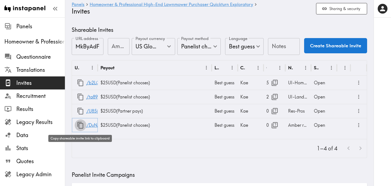
click at [79, 125] on icon "button" at bounding box center [80, 125] width 6 height 7
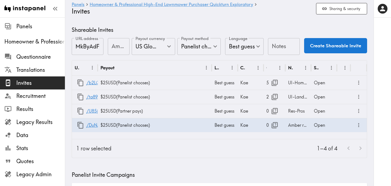
click at [115, 46] on input "Amount" at bounding box center [119, 46] width 22 height 17
click at [169, 46] on icon "Open" at bounding box center [168, 46] width 7 height 7
type input "25"
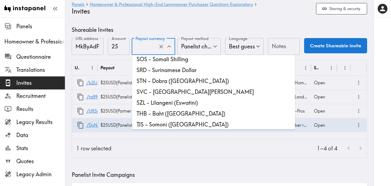
scroll to position [1490, 0]
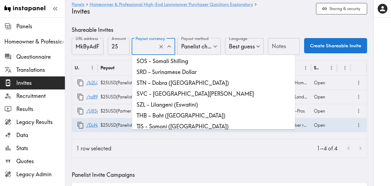
type input "USD - US Dollar ([GEOGRAPHIC_DATA], [US_STATE], [GEOGRAPHIC_DATA], [GEOGRAPHIC_…"
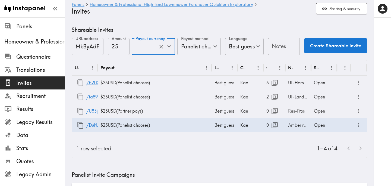
scroll to position [0, 0]
click at [285, 47] on input "Notes" at bounding box center [284, 46] width 32 height 17
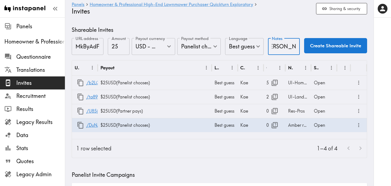
scroll to position [0, 8]
type input "[PERSON_NAME] referral"
click at [338, 44] on button "Create Shareable Invite" at bounding box center [335, 45] width 63 height 15
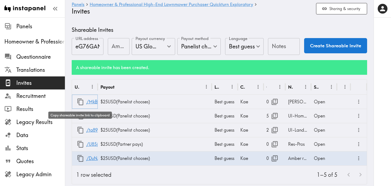
click at [80, 102] on icon "button" at bounding box center [80, 101] width 7 height 7
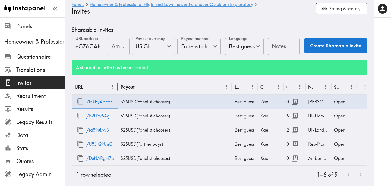
drag, startPoint x: 97, startPoint y: 87, endPoint x: 118, endPoint y: 90, distance: 20.5
click at [118, 90] on div at bounding box center [117, 86] width 3 height 15
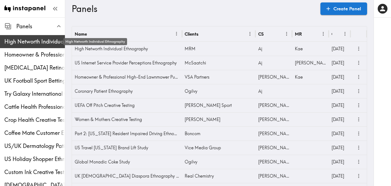
click at [11, 40] on span "High Networth Individual Ethnography" at bounding box center [34, 42] width 61 height 8
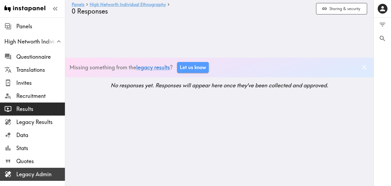
click at [47, 172] on span "Legacy Admin" at bounding box center [40, 174] width 49 height 8
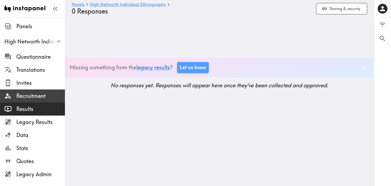
click at [25, 97] on span "Recruitment" at bounding box center [40, 96] width 49 height 8
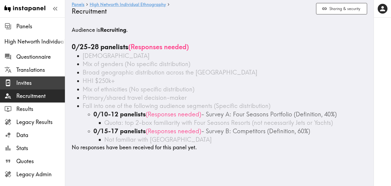
click at [23, 85] on span "Invites" at bounding box center [40, 83] width 49 height 8
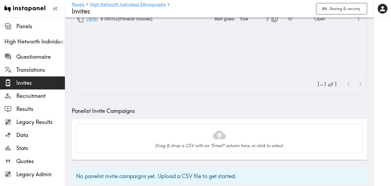
scroll to position [215, 0]
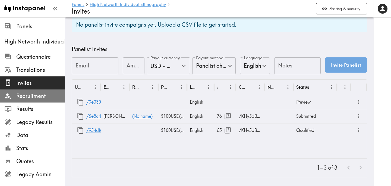
click at [43, 94] on span "Recruitment" at bounding box center [40, 96] width 49 height 8
